Goal: Task Accomplishment & Management: Complete application form

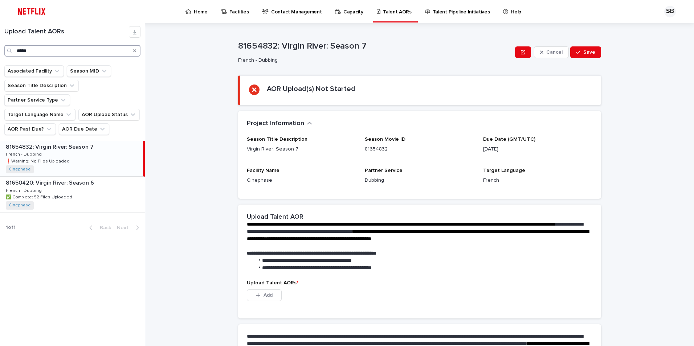
drag, startPoint x: 83, startPoint y: 50, endPoint x: 13, endPoint y: 49, distance: 70.4
click at [13, 49] on div "*****" at bounding box center [72, 51] width 136 height 12
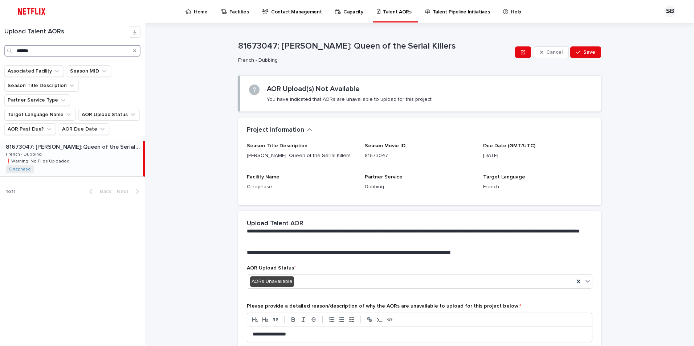
type input "******"
click at [42, 157] on p "❗️Warning: No Files Uploaded" at bounding box center [38, 160] width 65 height 7
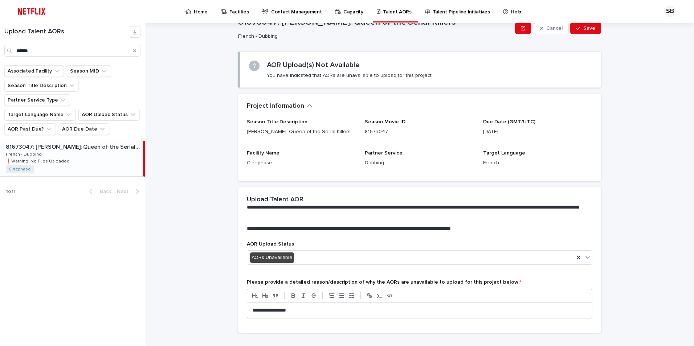
scroll to position [37, 0]
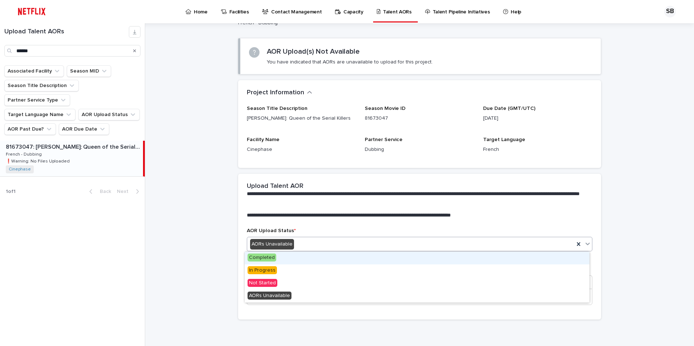
click at [526, 250] on div "AORs Unavailable" at bounding box center [410, 244] width 327 height 12
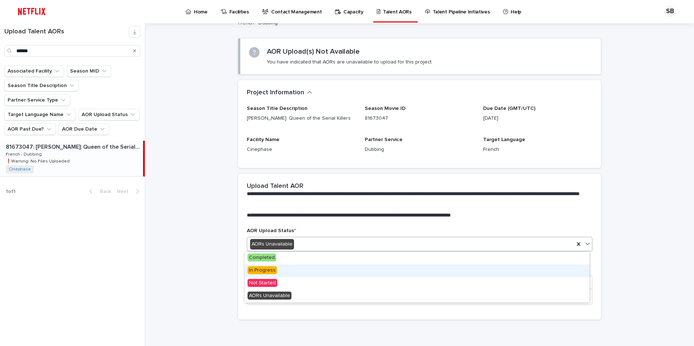
click at [267, 269] on span "In Progress" at bounding box center [261, 270] width 29 height 8
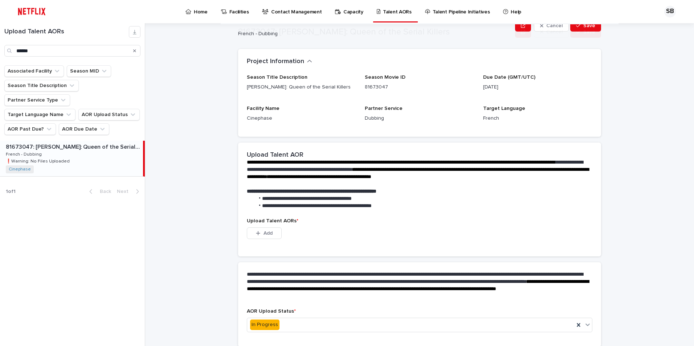
scroll to position [53, 0]
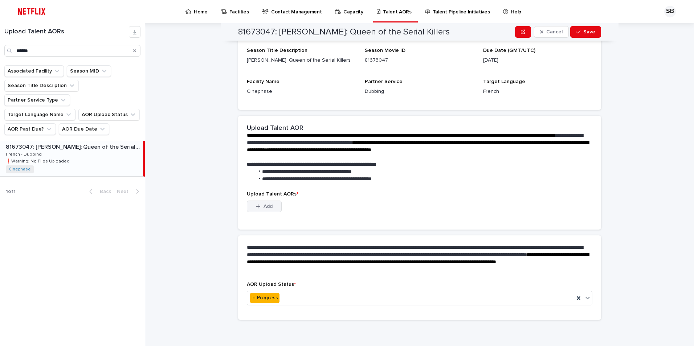
click at [267, 211] on button "Add" at bounding box center [264, 207] width 35 height 12
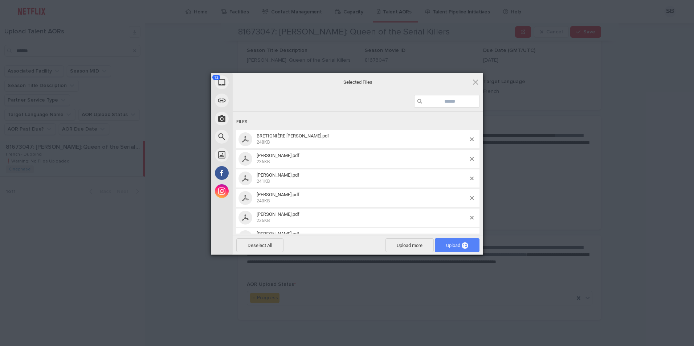
click at [466, 241] on span "Upload 12" at bounding box center [457, 245] width 45 height 14
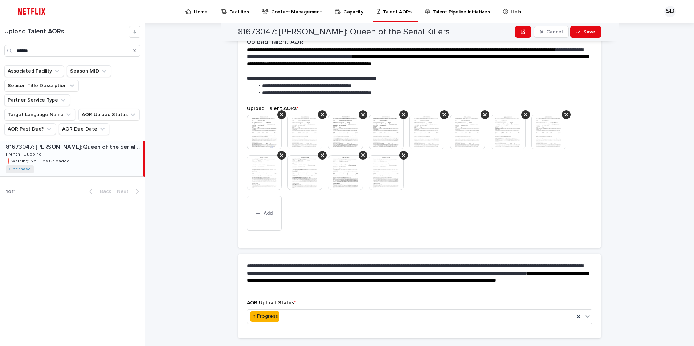
scroll to position [200, 0]
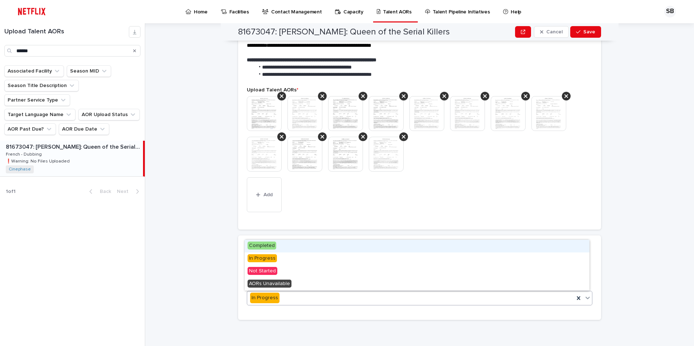
click at [270, 244] on span "Completed" at bounding box center [261, 246] width 29 height 8
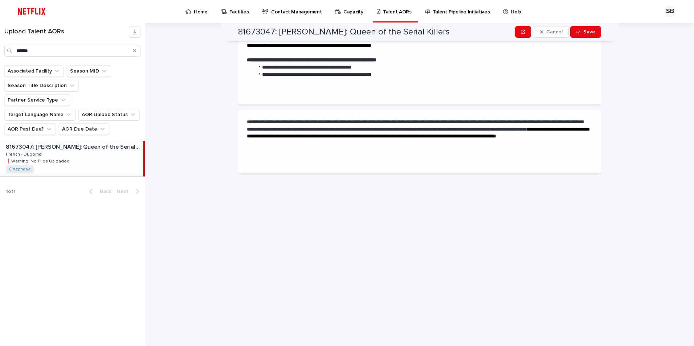
scroll to position [0, 0]
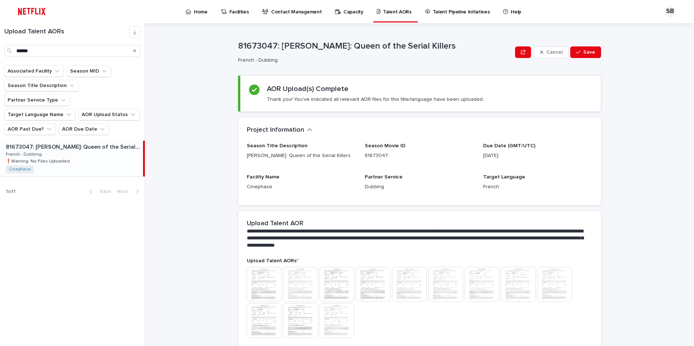
click at [258, 278] on img at bounding box center [264, 284] width 35 height 35
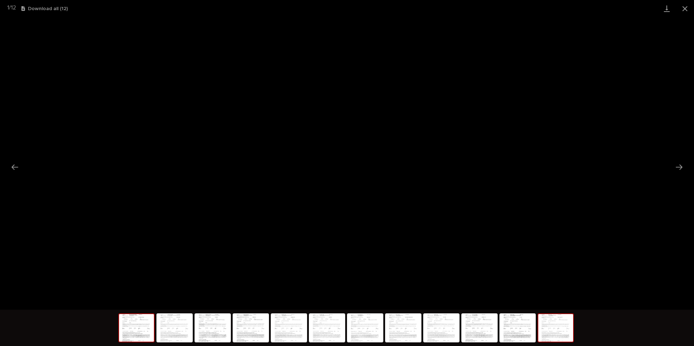
click at [550, 329] on img at bounding box center [555, 328] width 35 height 28
click at [483, 331] on img at bounding box center [479, 328] width 35 height 28
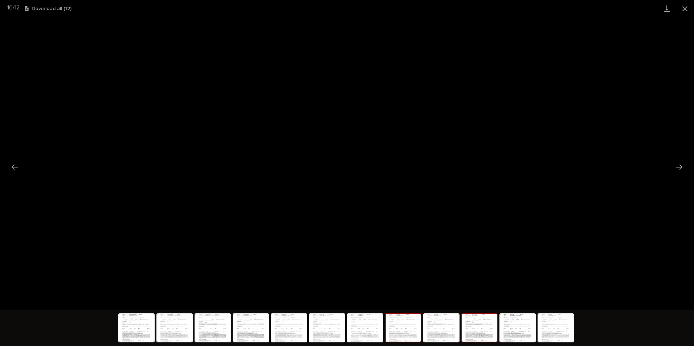
click at [415, 337] on img at bounding box center [403, 328] width 35 height 28
click at [362, 329] on img at bounding box center [365, 328] width 35 height 28
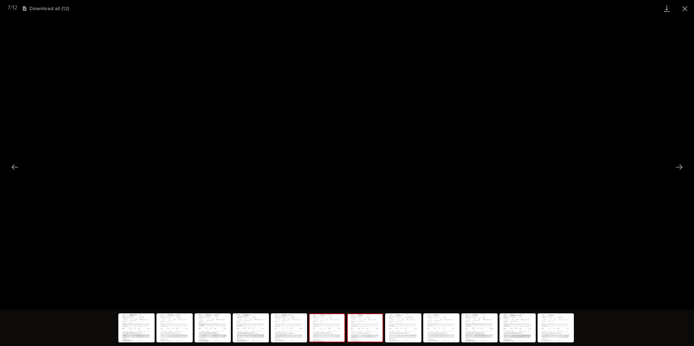
click at [336, 326] on img at bounding box center [327, 328] width 35 height 28
click at [297, 324] on img at bounding box center [288, 328] width 35 height 28
click at [259, 328] on img at bounding box center [250, 328] width 35 height 28
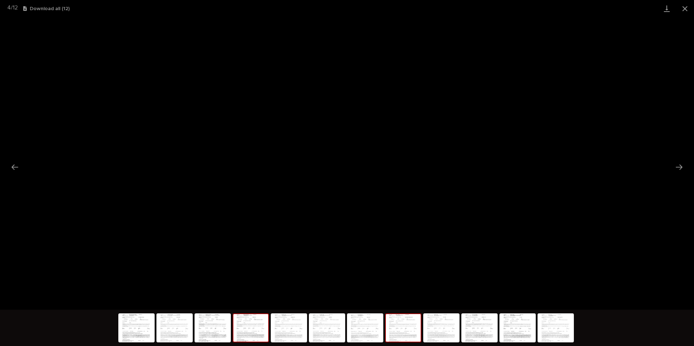
click at [403, 328] on img at bounding box center [403, 328] width 35 height 28
click at [448, 330] on img at bounding box center [441, 328] width 35 height 28
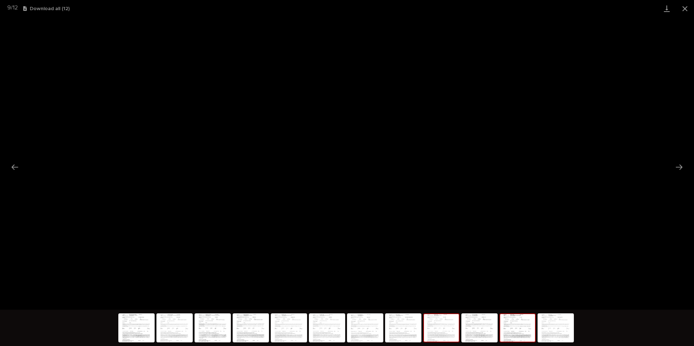
click at [506, 328] on img at bounding box center [517, 328] width 35 height 28
click at [689, 8] on button "Close gallery" at bounding box center [685, 8] width 18 height 17
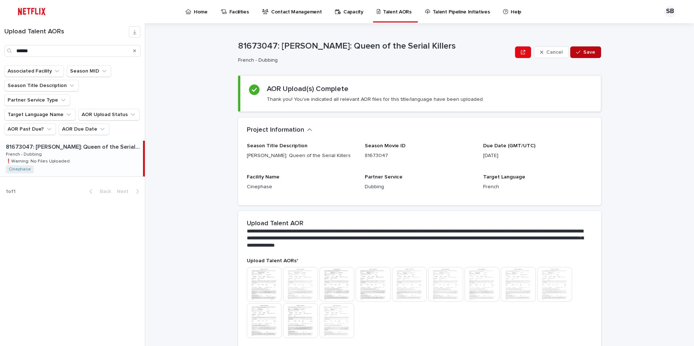
click at [587, 53] on span "Save" at bounding box center [589, 52] width 12 height 5
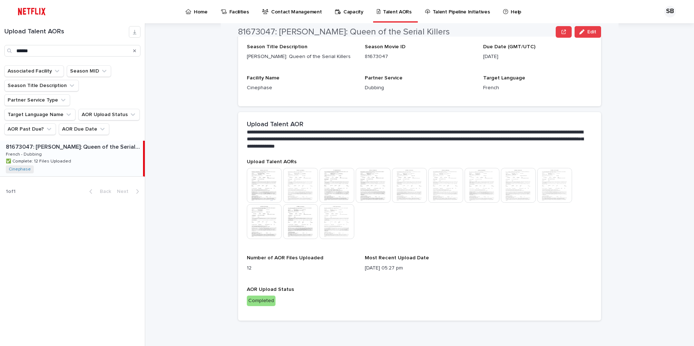
scroll to position [100, 0]
